Goal: Transaction & Acquisition: Register for event/course

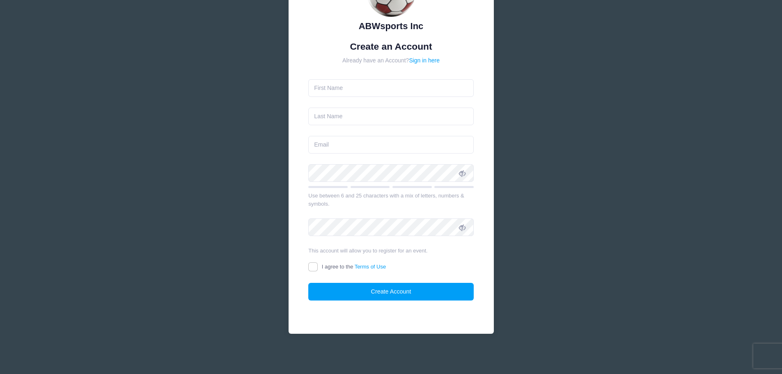
scroll to position [32, 0]
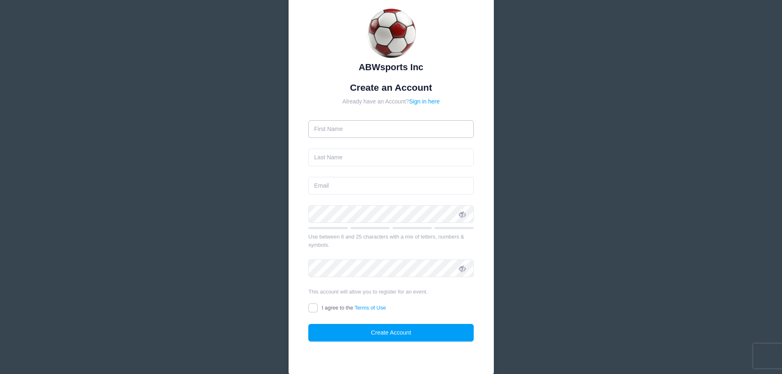
click at [368, 133] on input "text" at bounding box center [391, 129] width 166 height 18
type input "Carlene"
type input "l"
type input "Lansing"
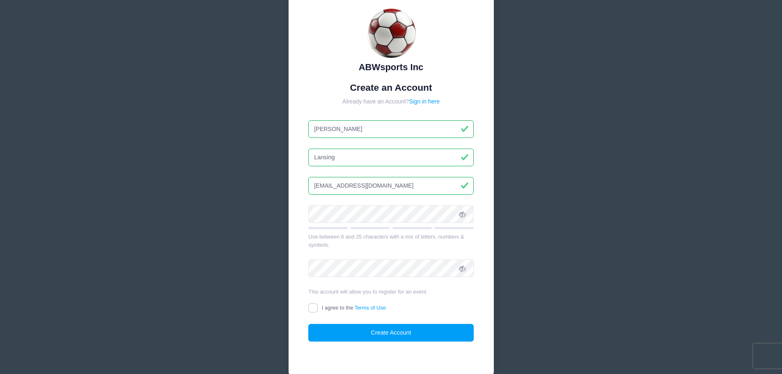
type input "carly.lansing09@gmail.com"
click at [552, 219] on div "ABWsports Inc Create an Account Already have an Account? Sign in here Carlene" at bounding box center [391, 191] width 782 height 447
click at [458, 295] on div "This account will allow you to register for an event." at bounding box center [391, 292] width 166 height 8
click at [314, 307] on input "I agree to the Terms of Use" at bounding box center [312, 307] width 9 height 9
checkbox input "true"
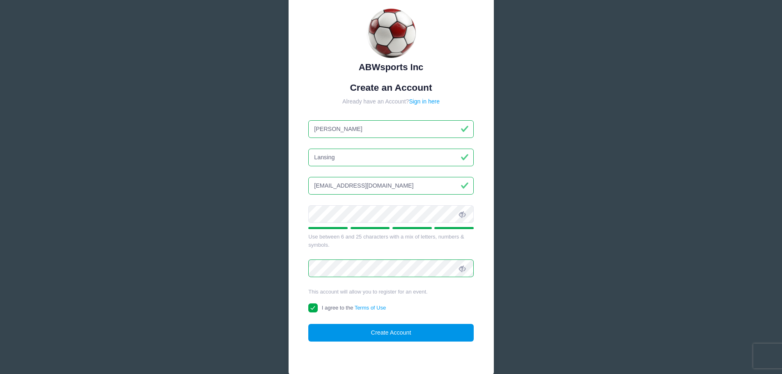
click at [377, 333] on button "Create Account" at bounding box center [391, 333] width 166 height 18
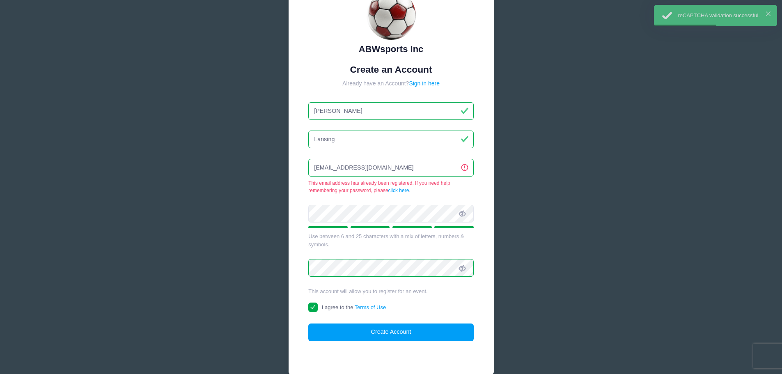
scroll to position [0, 0]
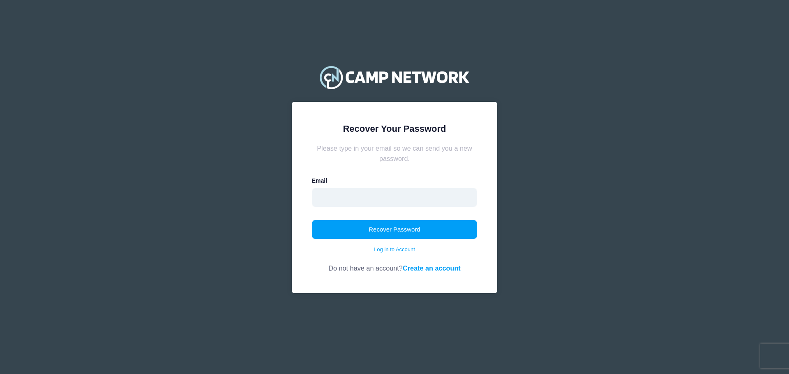
click at [326, 198] on input "email" at bounding box center [395, 197] width 166 height 19
type input "carly.lansing09@gmail.com"
click at [356, 227] on button "Recover Password" at bounding box center [395, 229] width 166 height 19
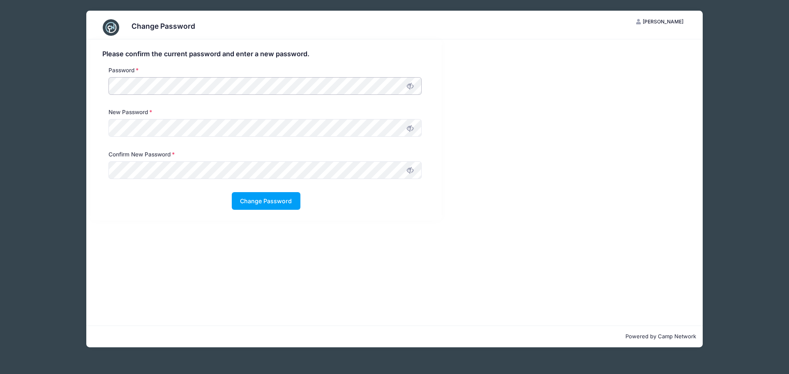
click at [62, 80] on div "Change Password CL Carly Lansing My Account Logout Please confirm the current p…" at bounding box center [394, 179] width 739 height 358
click at [279, 203] on button "Change Password" at bounding box center [266, 201] width 69 height 18
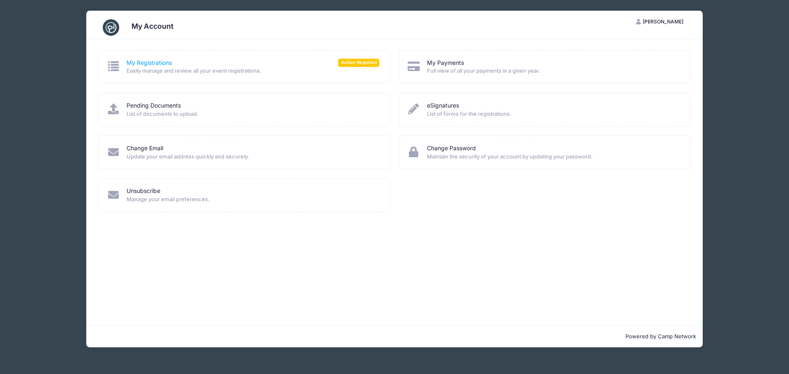
click at [160, 63] on link "My Registrations" at bounding box center [148, 63] width 45 height 9
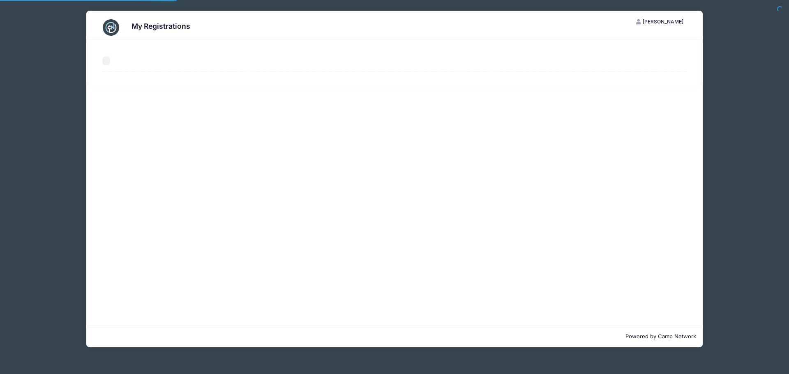
select select "50"
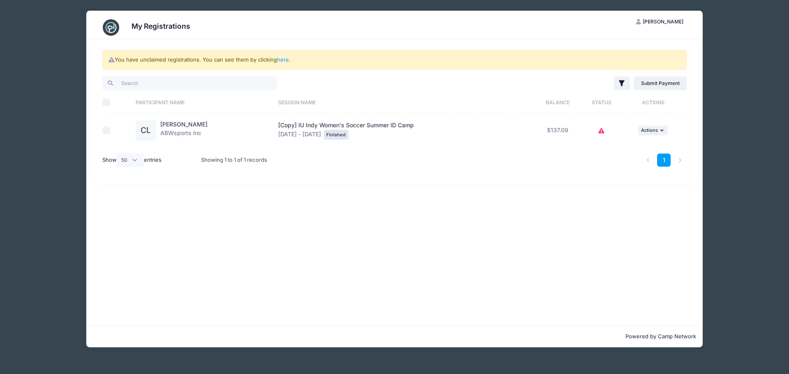
click at [600, 131] on icon at bounding box center [601, 131] width 7 height 0
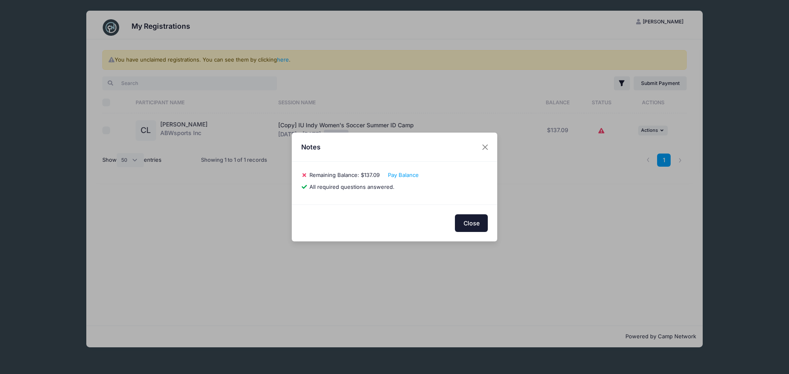
click at [469, 225] on button "Close" at bounding box center [471, 223] width 33 height 18
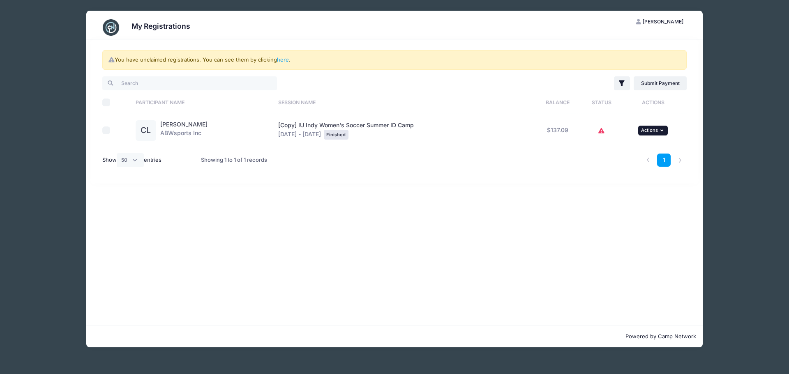
click at [660, 131] on icon "button" at bounding box center [662, 130] width 5 height 5
click at [635, 209] on div "You have unclaimed registrations. You can see them by clicking here . Filter Fi…" at bounding box center [394, 182] width 616 height 286
click at [279, 60] on link "here" at bounding box center [283, 59] width 12 height 7
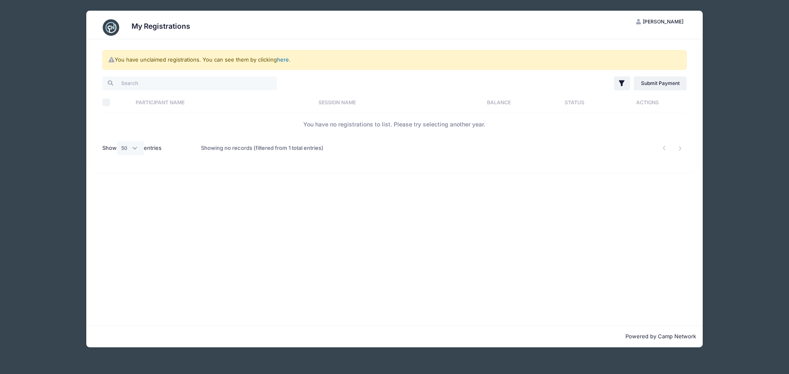
click at [287, 59] on link "here" at bounding box center [283, 59] width 12 height 7
click at [281, 60] on link "here" at bounding box center [283, 59] width 12 height 7
click at [228, 100] on th "Participant Name" at bounding box center [222, 103] width 183 height 22
click at [224, 80] on input "search" at bounding box center [189, 83] width 175 height 14
click at [57, 58] on div "My Registrations CL Carly Lansing My Account Logout You have unclaimed registra…" at bounding box center [394, 179] width 739 height 358
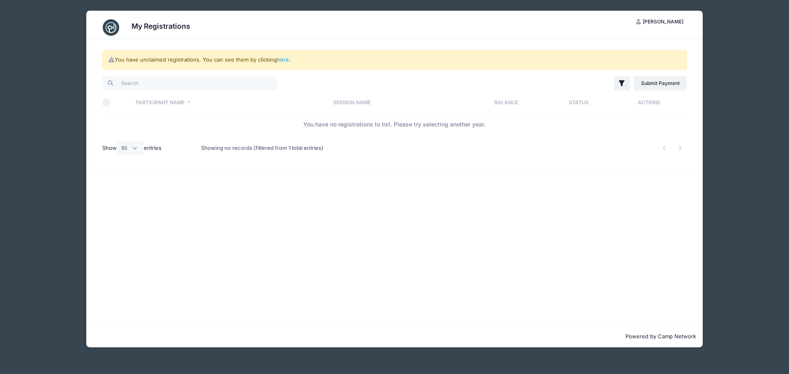
drag, startPoint x: 17, startPoint y: 1, endPoint x: 44, endPoint y: 56, distance: 61.2
click at [44, 56] on div "My Registrations CL Carly Lansing My Account Logout You have unclaimed registra…" at bounding box center [394, 179] width 739 height 358
click at [657, 23] on span "Carly Lansing" at bounding box center [662, 21] width 41 height 6
click at [642, 46] on link "My Account" at bounding box center [639, 42] width 95 height 16
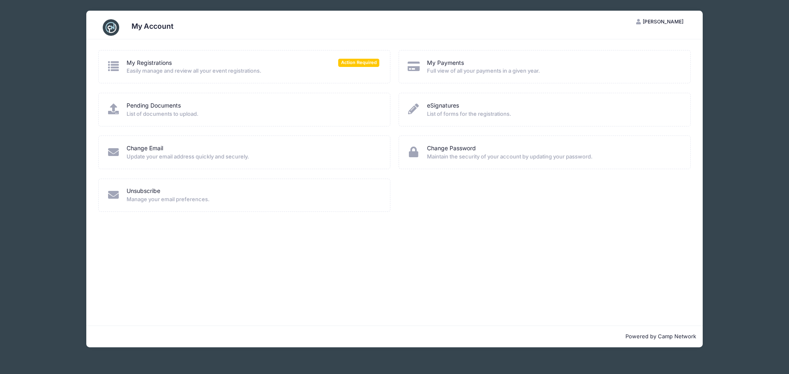
click at [162, 69] on span "Easily manage and review all your event registrations." at bounding box center [252, 71] width 253 height 8
click at [123, 64] on div "My Registrations Action Required Easily manage and review all your event regist…" at bounding box center [244, 67] width 275 height 16
click at [111, 64] on icon at bounding box center [114, 66] width 14 height 11
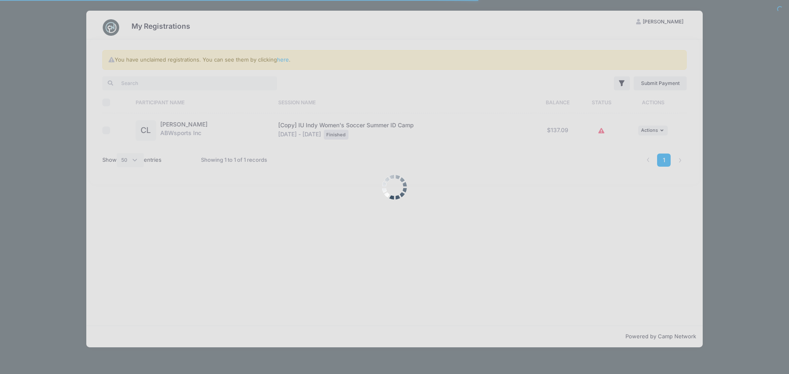
select select "50"
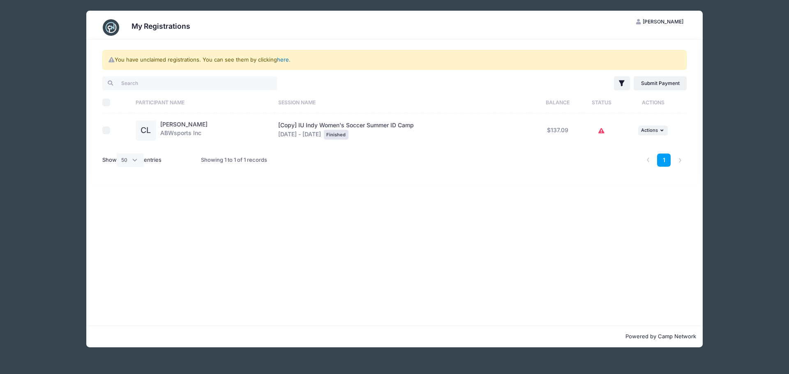
click at [281, 61] on link "here" at bounding box center [283, 59] width 12 height 7
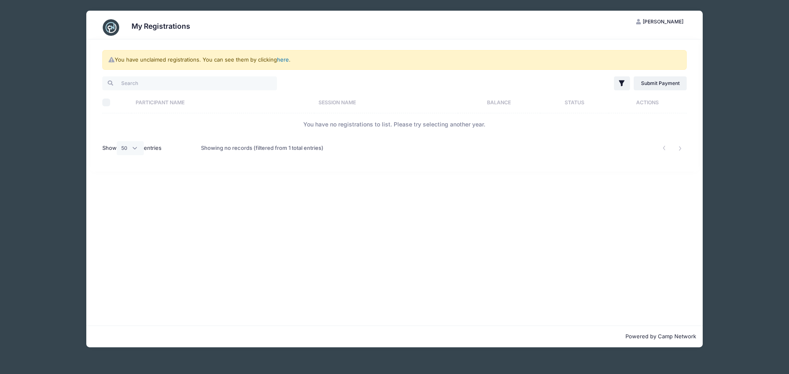
click at [281, 61] on link "here" at bounding box center [283, 59] width 12 height 7
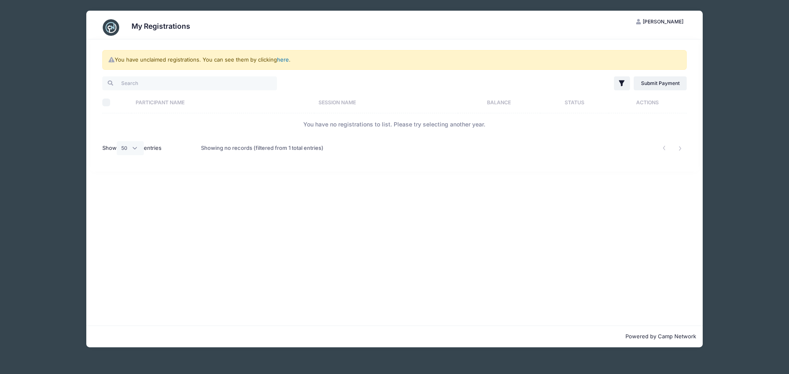
click at [281, 61] on link "here" at bounding box center [283, 59] width 12 height 7
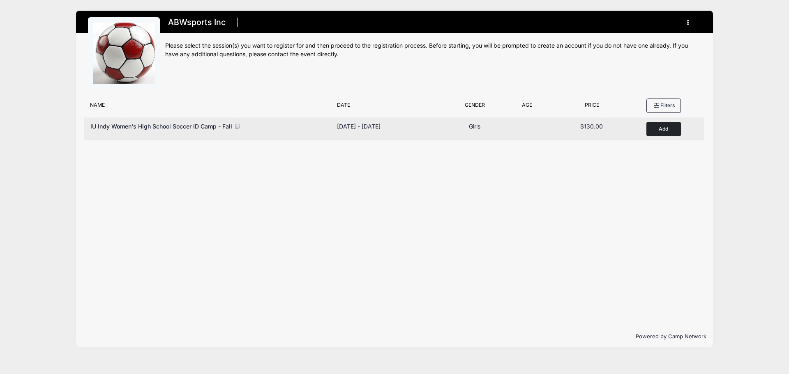
click at [659, 134] on button "Add to Cart" at bounding box center [663, 129] width 34 height 14
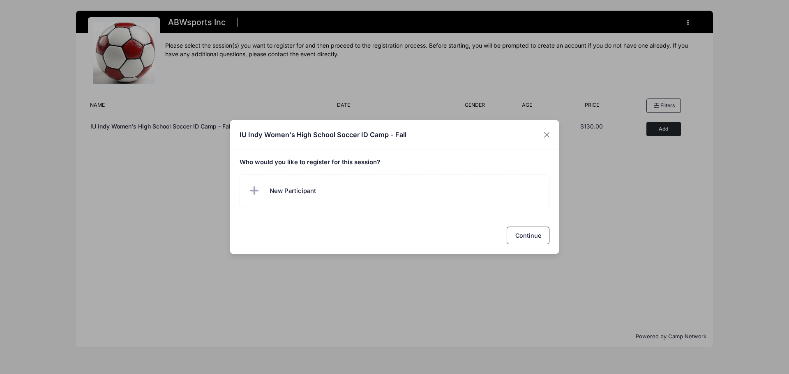
click at [296, 163] on h5 "Who would you like to register for this session?" at bounding box center [394, 162] width 310 height 7
click at [281, 170] on div "Who would you like to register for this session?" at bounding box center [394, 182] width 329 height 67
click at [283, 170] on div "Who would you like to register for this session?" at bounding box center [394, 182] width 329 height 67
click at [284, 171] on div "Who would you like to register for this session?" at bounding box center [394, 182] width 329 height 67
click at [266, 193] on span "New Participant" at bounding box center [282, 191] width 68 height 16
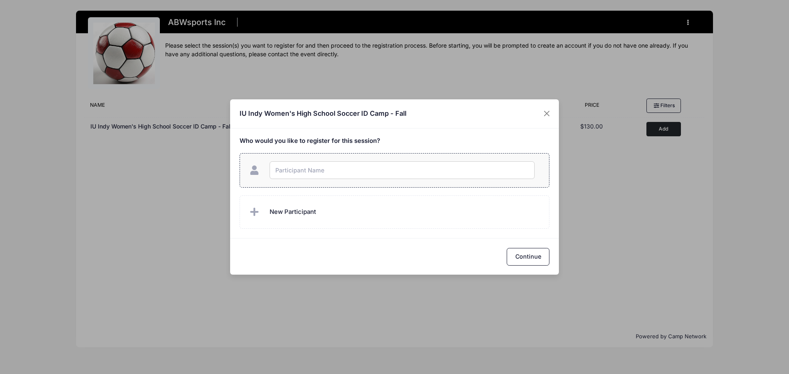
click at [312, 171] on input "text" at bounding box center [401, 170] width 265 height 18
type input "Carlene Lansing"
checkbox input "true"
click at [511, 261] on button "Continue" at bounding box center [527, 257] width 43 height 18
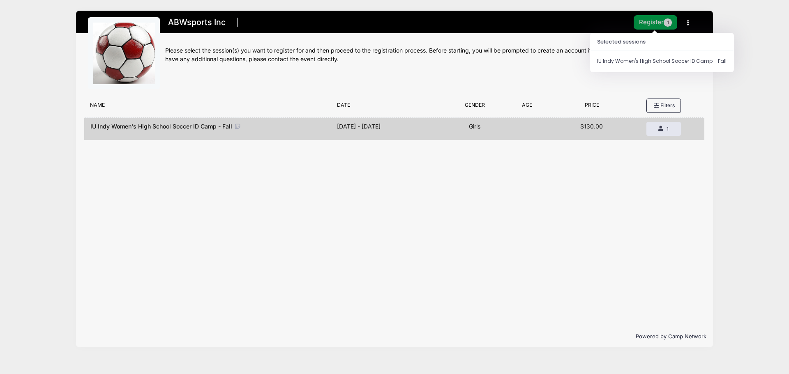
click at [653, 23] on button "Register 1" at bounding box center [655, 22] width 44 height 14
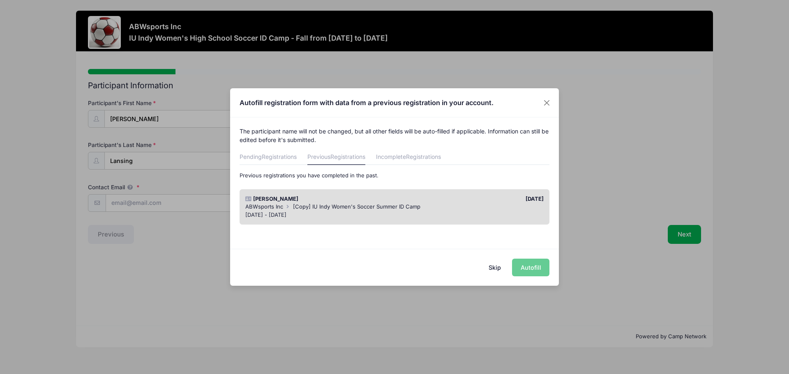
click at [420, 211] on div "[DATE] - [DATE]" at bounding box center [394, 215] width 299 height 8
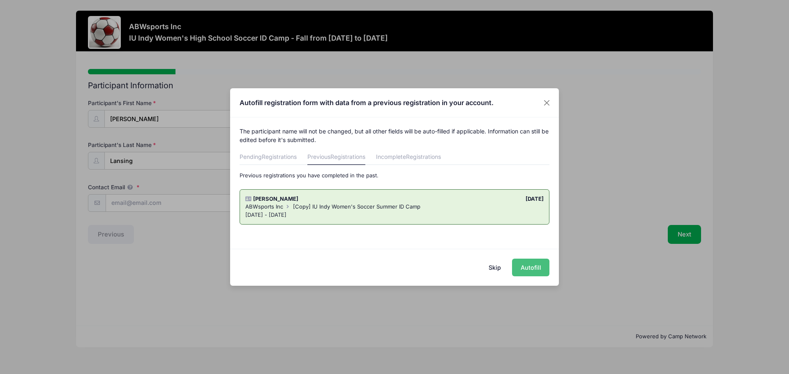
click at [530, 268] on button "Autofill" at bounding box center [530, 268] width 37 height 18
type input "[EMAIL_ADDRESS][DOMAIN_NAME]"
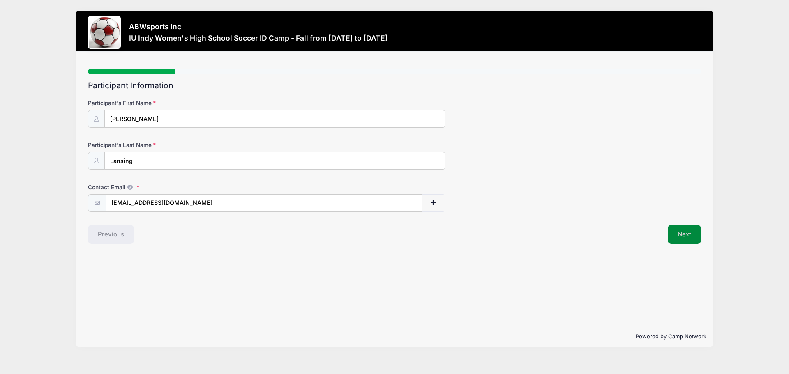
click at [697, 238] on button "Next" at bounding box center [683, 234] width 33 height 19
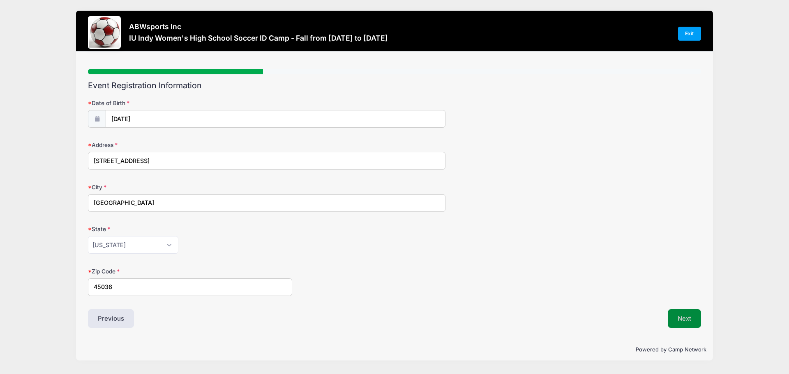
click at [683, 315] on button "Next" at bounding box center [683, 318] width 33 height 19
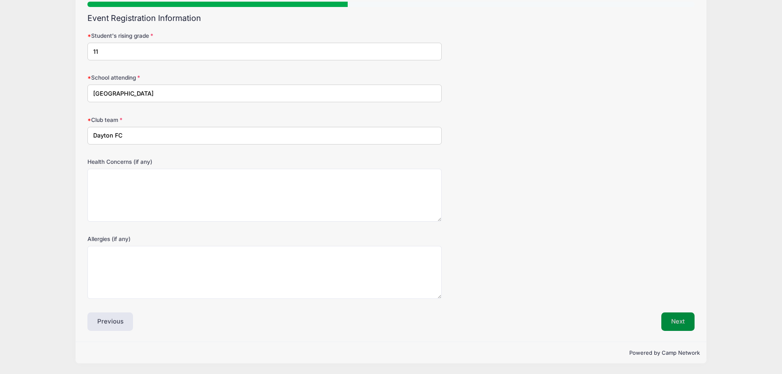
click at [687, 324] on button "Next" at bounding box center [678, 322] width 33 height 19
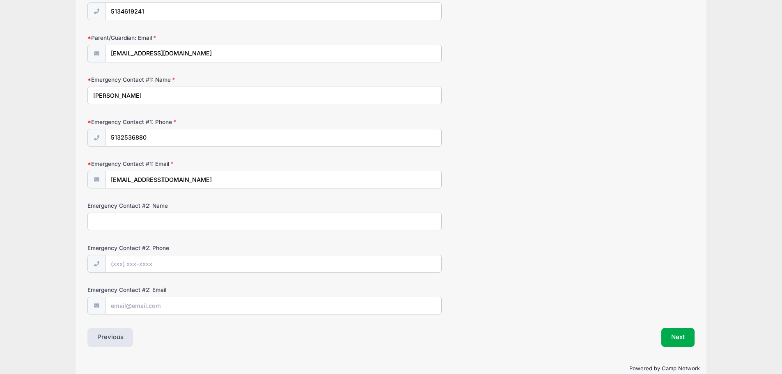
scroll to position [166, 0]
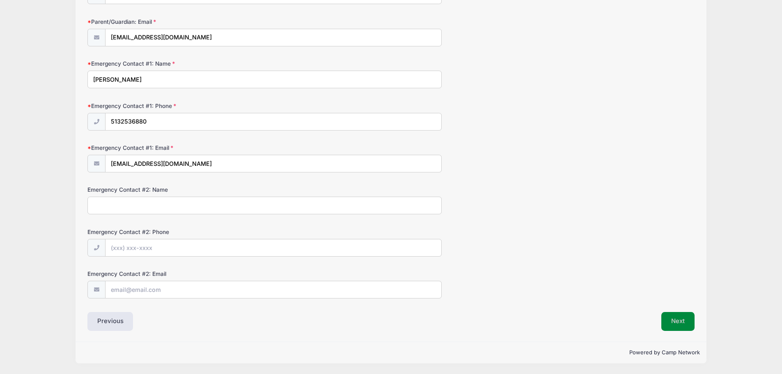
click at [679, 322] on button "Next" at bounding box center [678, 321] width 33 height 19
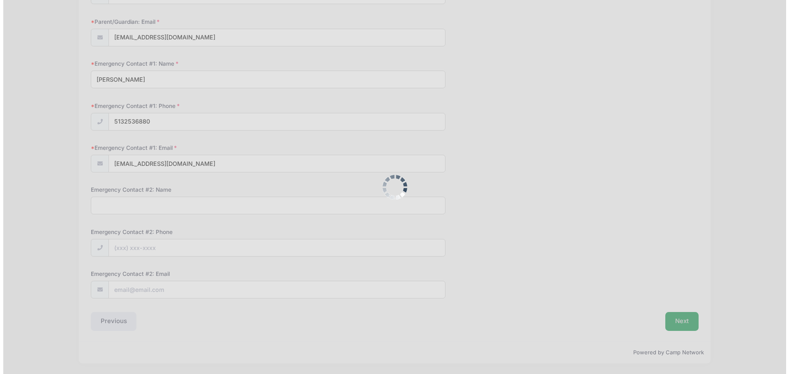
scroll to position [0, 0]
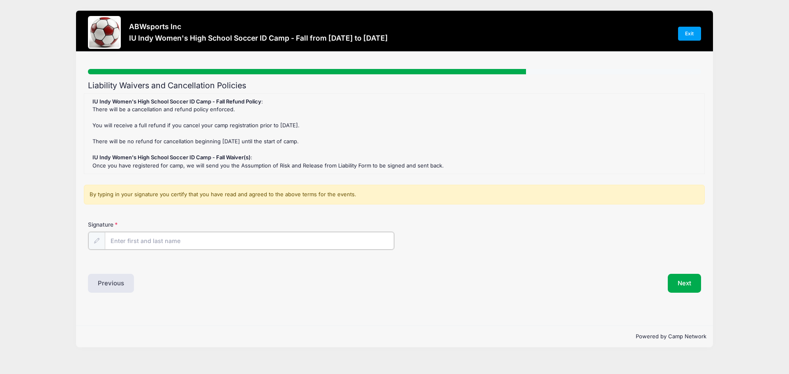
click at [177, 241] on input "Signature" at bounding box center [249, 241] width 289 height 18
type input "Will Lansing"
click at [682, 282] on button "Next" at bounding box center [683, 282] width 33 height 19
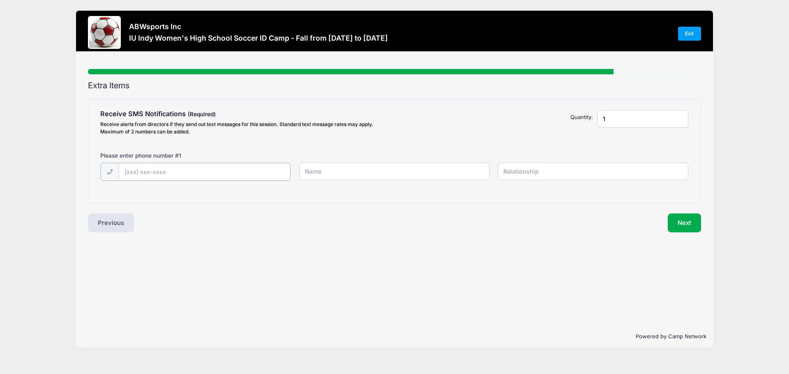
click at [213, 173] on input "text" at bounding box center [205, 172] width 172 height 18
type input "(5"
type input "(513) 461-9241"
type input "Will Lansing"
type input "Father"
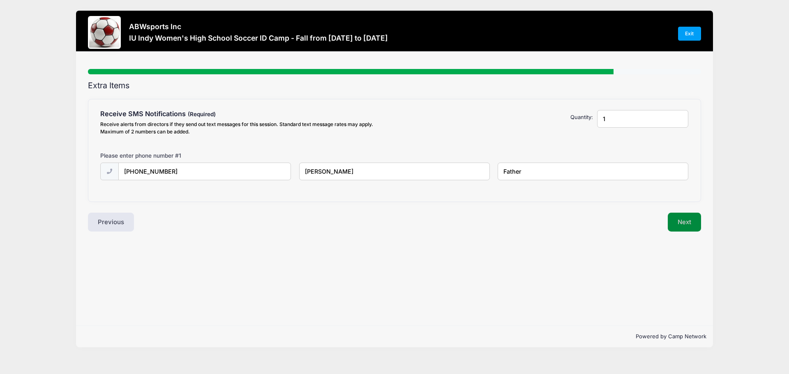
click at [693, 229] on button "Next" at bounding box center [683, 222] width 33 height 19
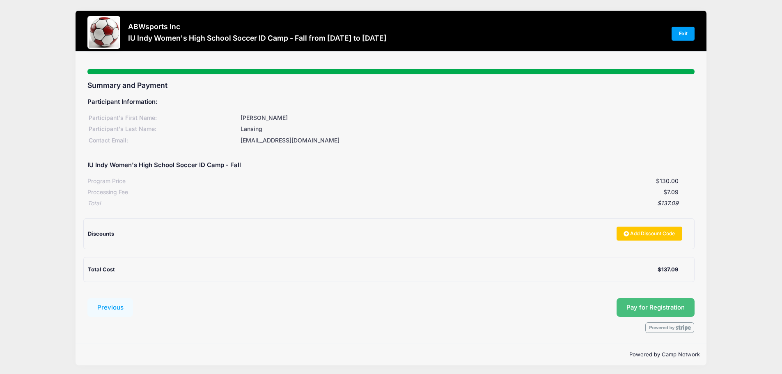
click at [655, 311] on button "Pay for Registration" at bounding box center [656, 307] width 78 height 19
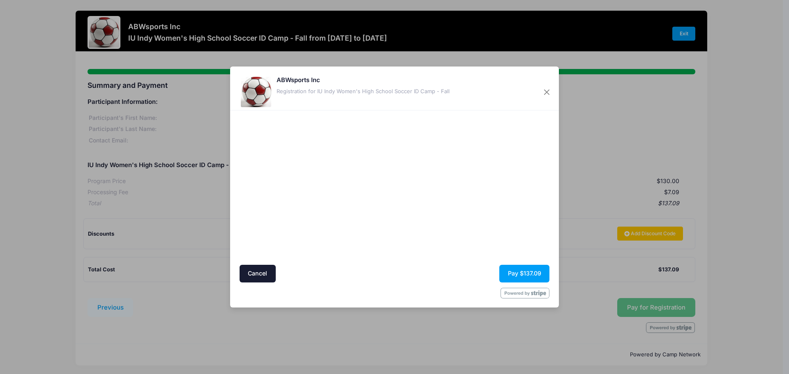
click at [320, 109] on div "ABWsports Inc Registration for IU Indy Women's High School Soccer ID Camp - Fall" at bounding box center [394, 89] width 329 height 44
click at [366, 250] on div at bounding box center [314, 187] width 151 height 147
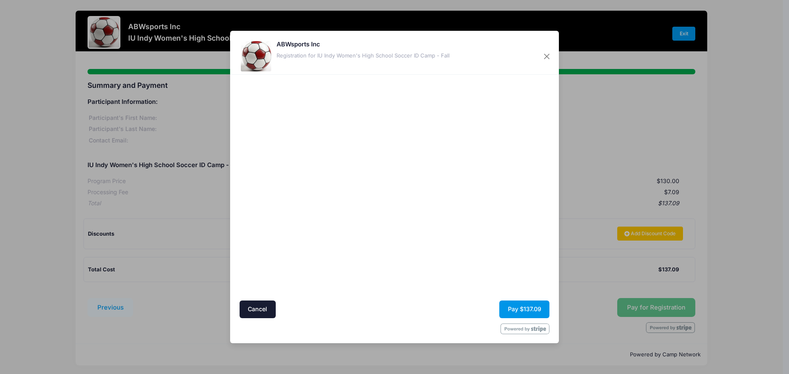
click at [513, 313] on button "Pay $137.09" at bounding box center [524, 310] width 50 height 18
